Goal: Check status: Check status

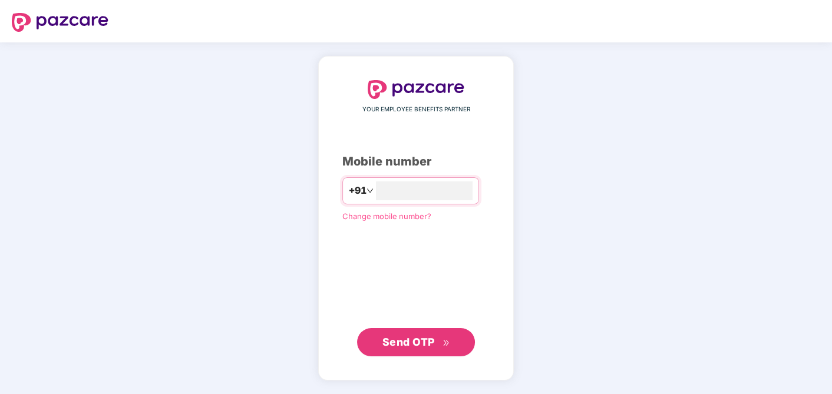
type input "**********"
click at [412, 347] on span "Send OTP" at bounding box center [409, 342] width 52 height 12
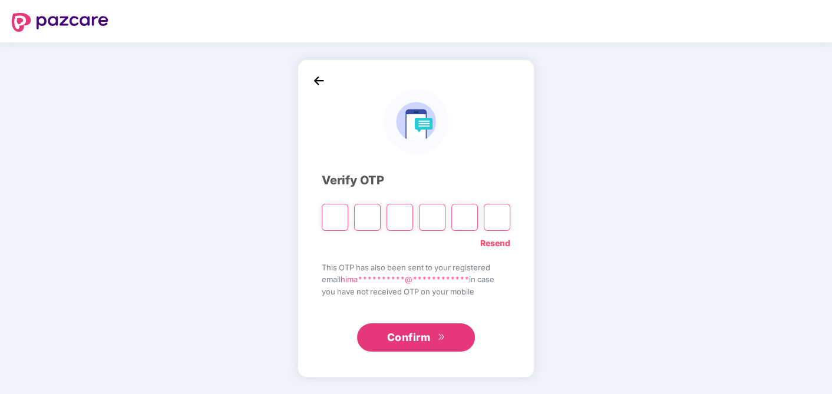
type input "*"
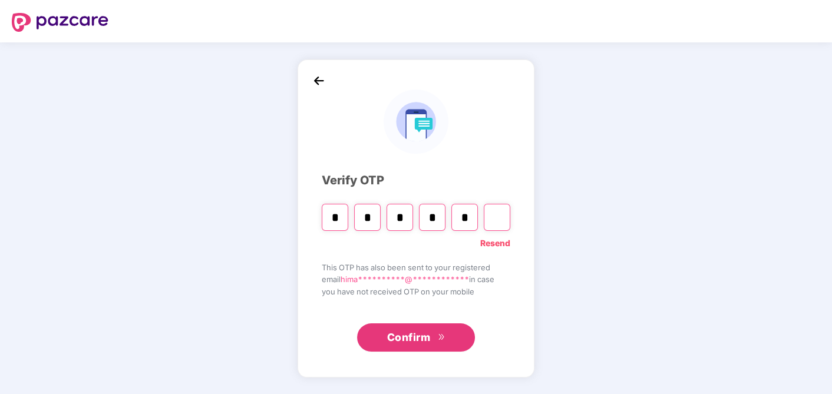
type input "*"
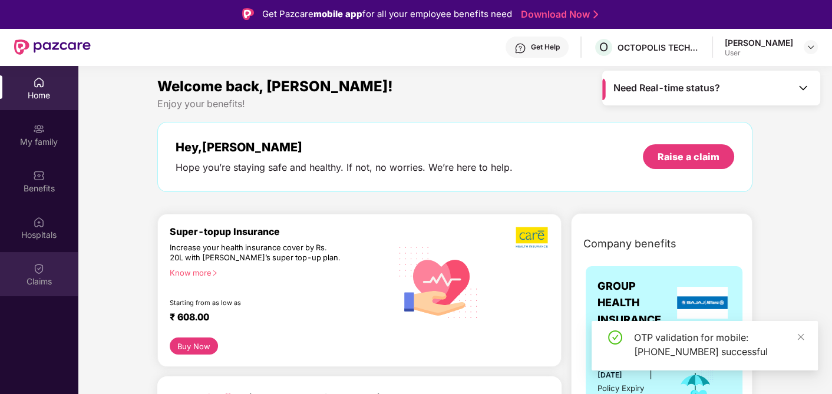
click at [45, 272] on div "Claims" at bounding box center [39, 274] width 78 height 44
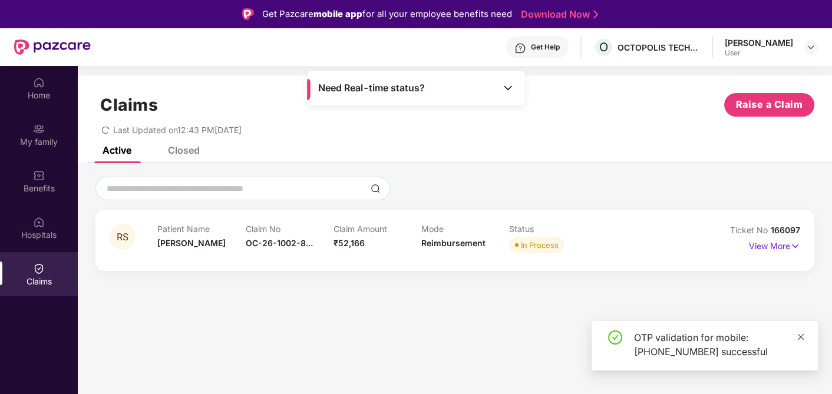
click at [797, 337] on icon "close" at bounding box center [801, 337] width 8 height 8
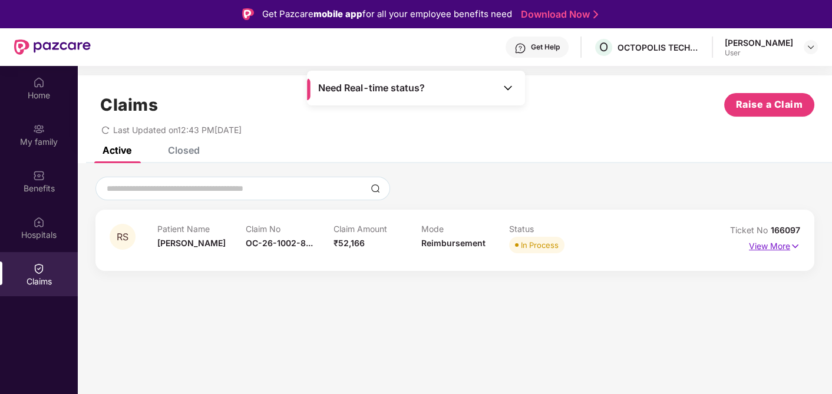
click at [791, 248] on img at bounding box center [795, 246] width 10 height 13
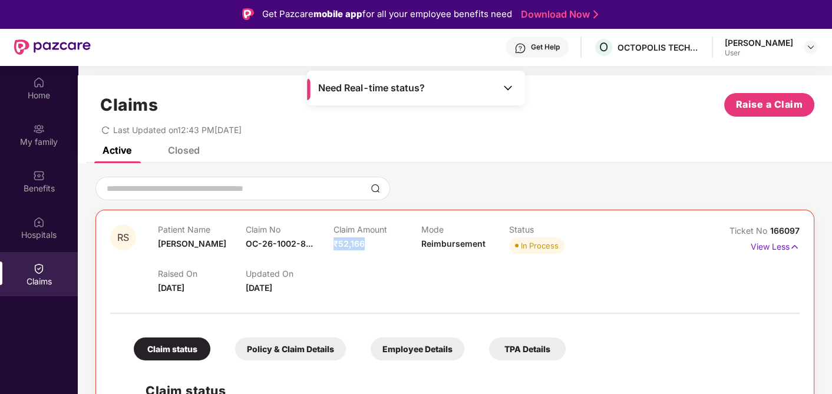
drag, startPoint x: 335, startPoint y: 240, endPoint x: 361, endPoint y: 239, distance: 26.6
click at [361, 239] on span "₹52,166" at bounding box center [349, 244] width 31 height 10
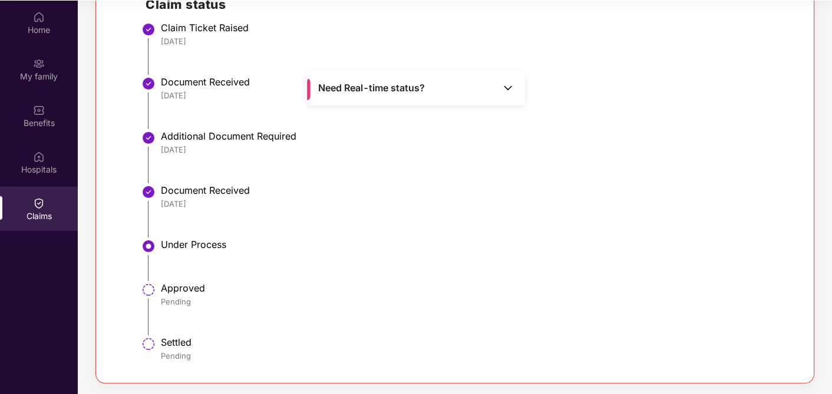
scroll to position [65, 0]
drag, startPoint x: 163, startPoint y: 339, endPoint x: 221, endPoint y: 339, distance: 58.4
click at [221, 339] on div "Settled" at bounding box center [474, 343] width 627 height 12
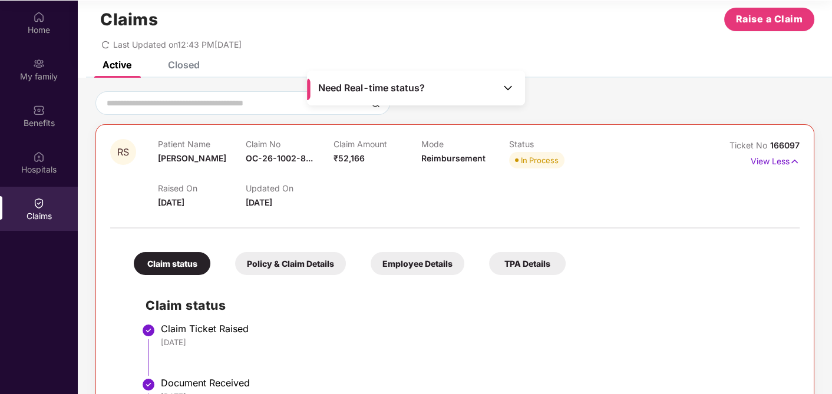
scroll to position [0, 0]
